Goal: Information Seeking & Learning: Learn about a topic

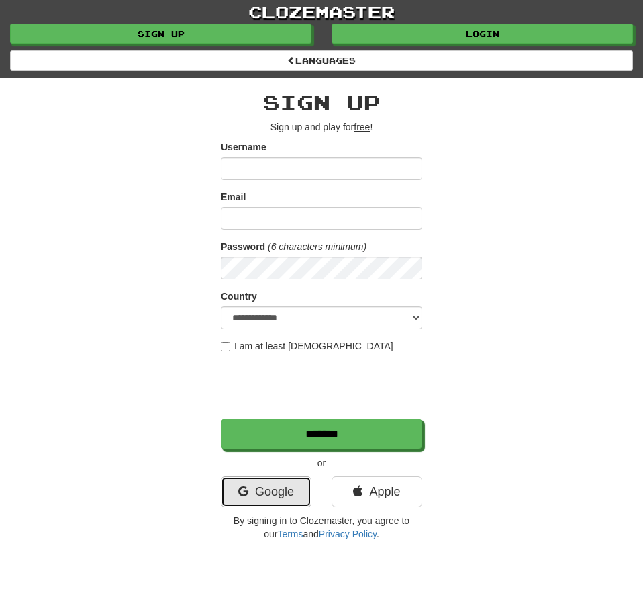
click at [248, 501] on link "Google" at bounding box center [266, 491] width 91 height 31
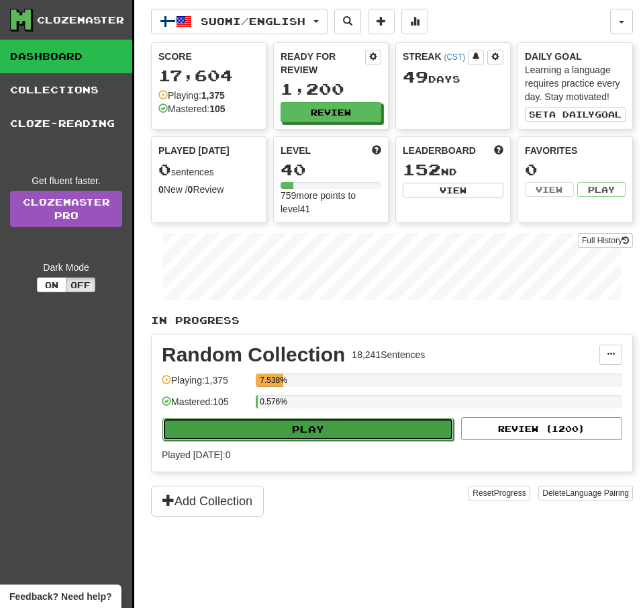
click at [358, 425] on button "Play" at bounding box center [307, 429] width 291 height 23
select select "**"
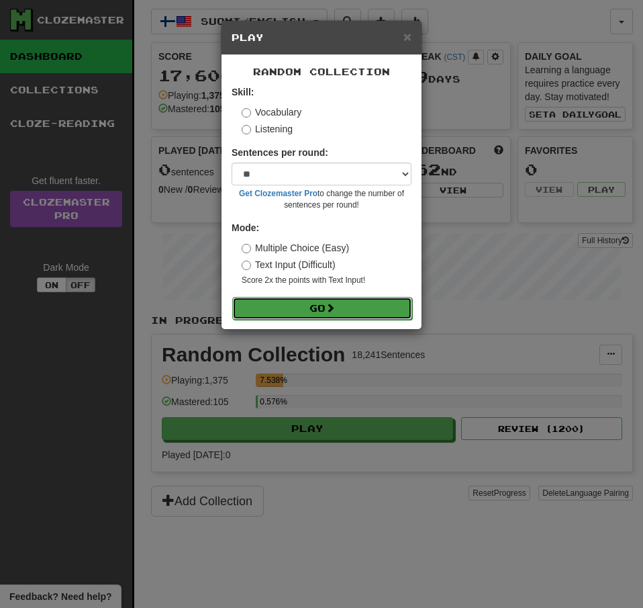
click at [363, 311] on button "Go" at bounding box center [322, 308] width 180 height 23
